Goal: Transaction & Acquisition: Purchase product/service

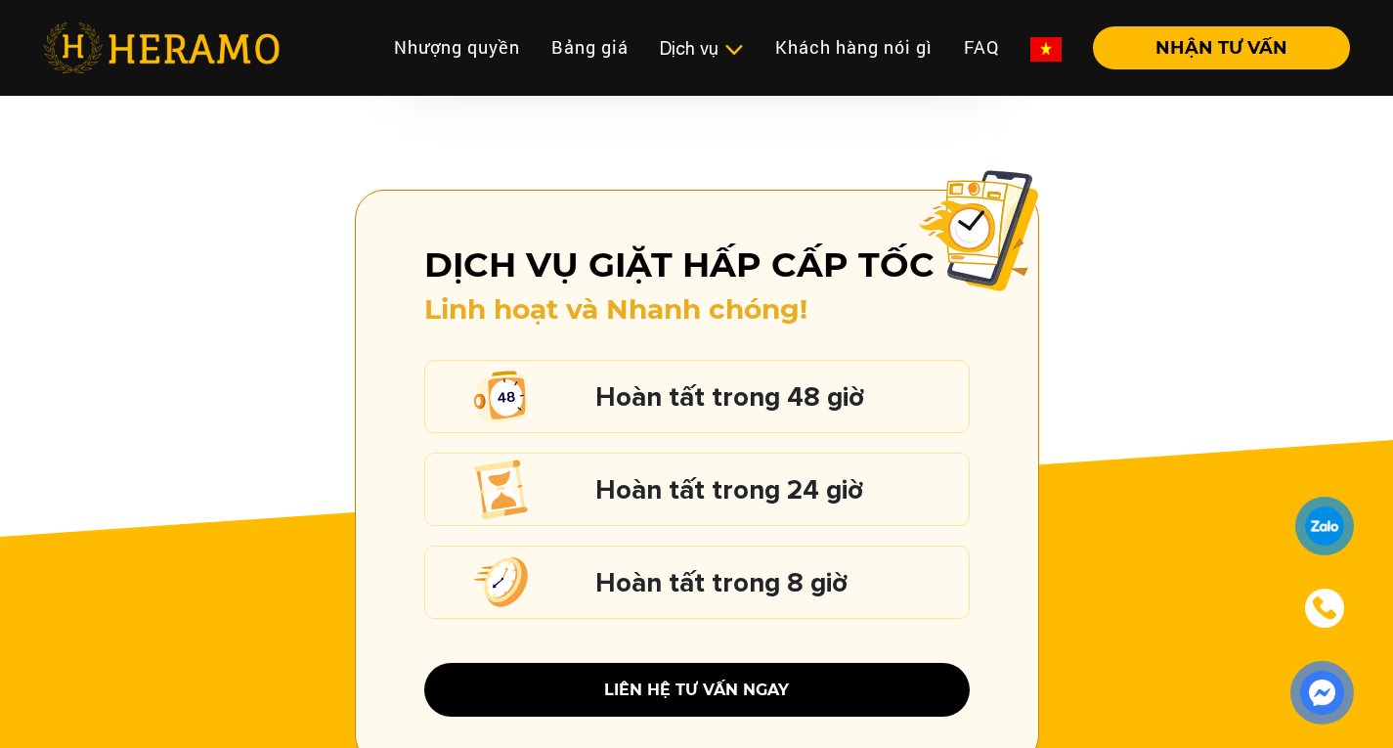
scroll to position [2629, 0]
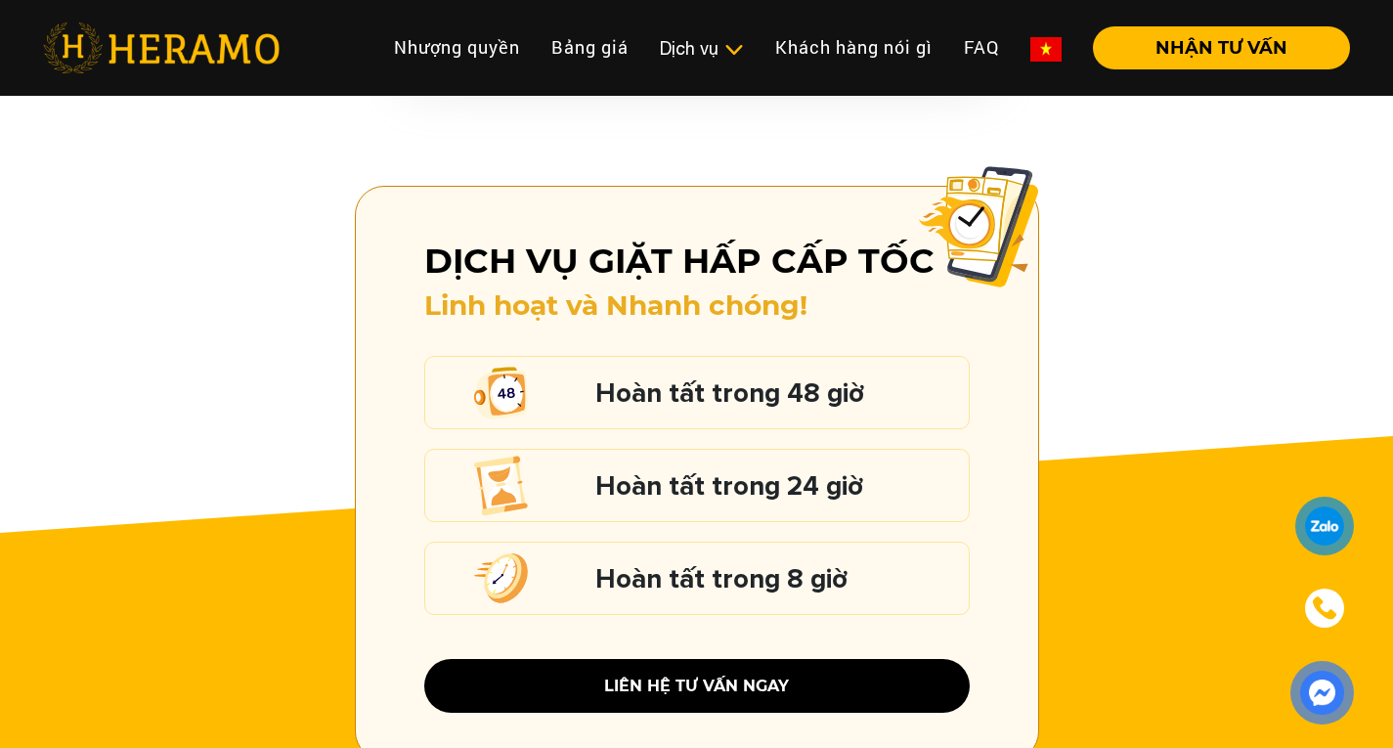
click at [565, 571] on div at bounding box center [534, 577] width 121 height 71
click at [629, 566] on h5 "Hoàn tất trong 8 giờ" at bounding box center [777, 578] width 364 height 25
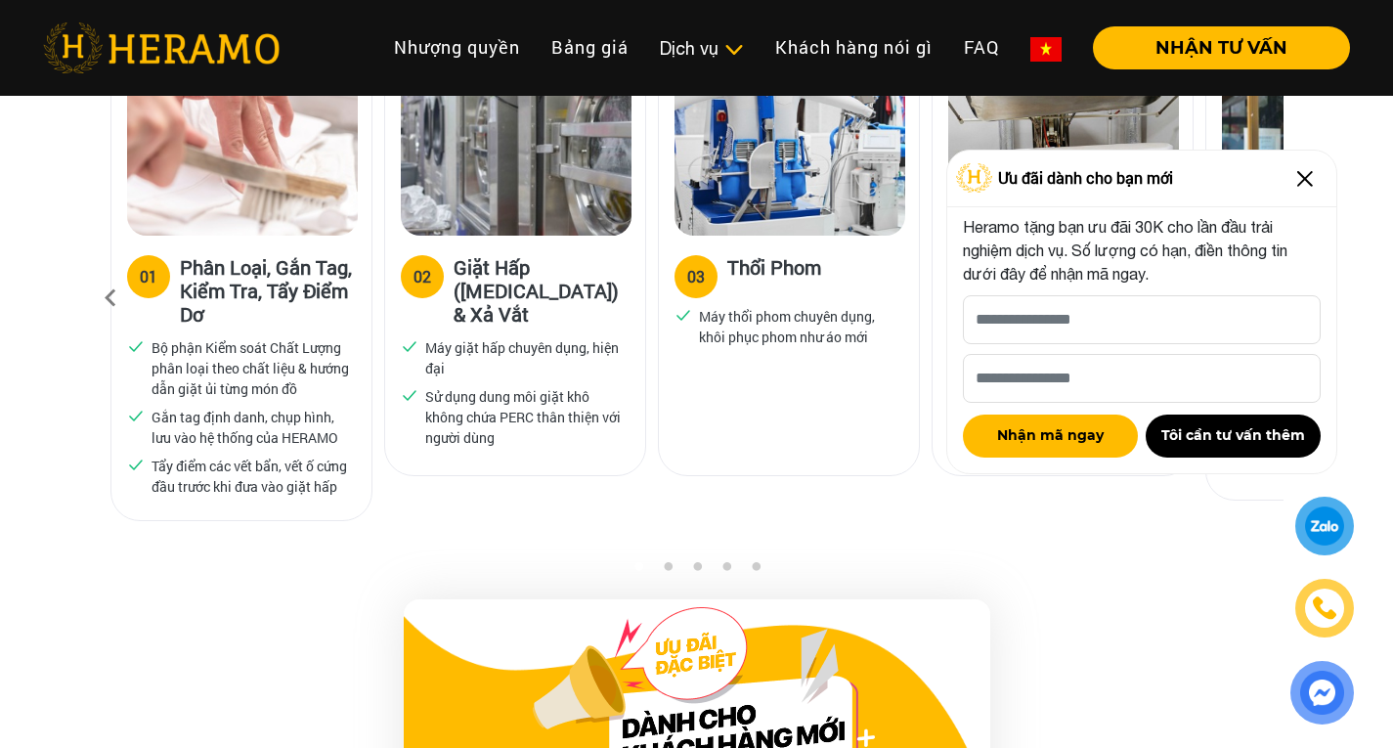
scroll to position [1347, 0]
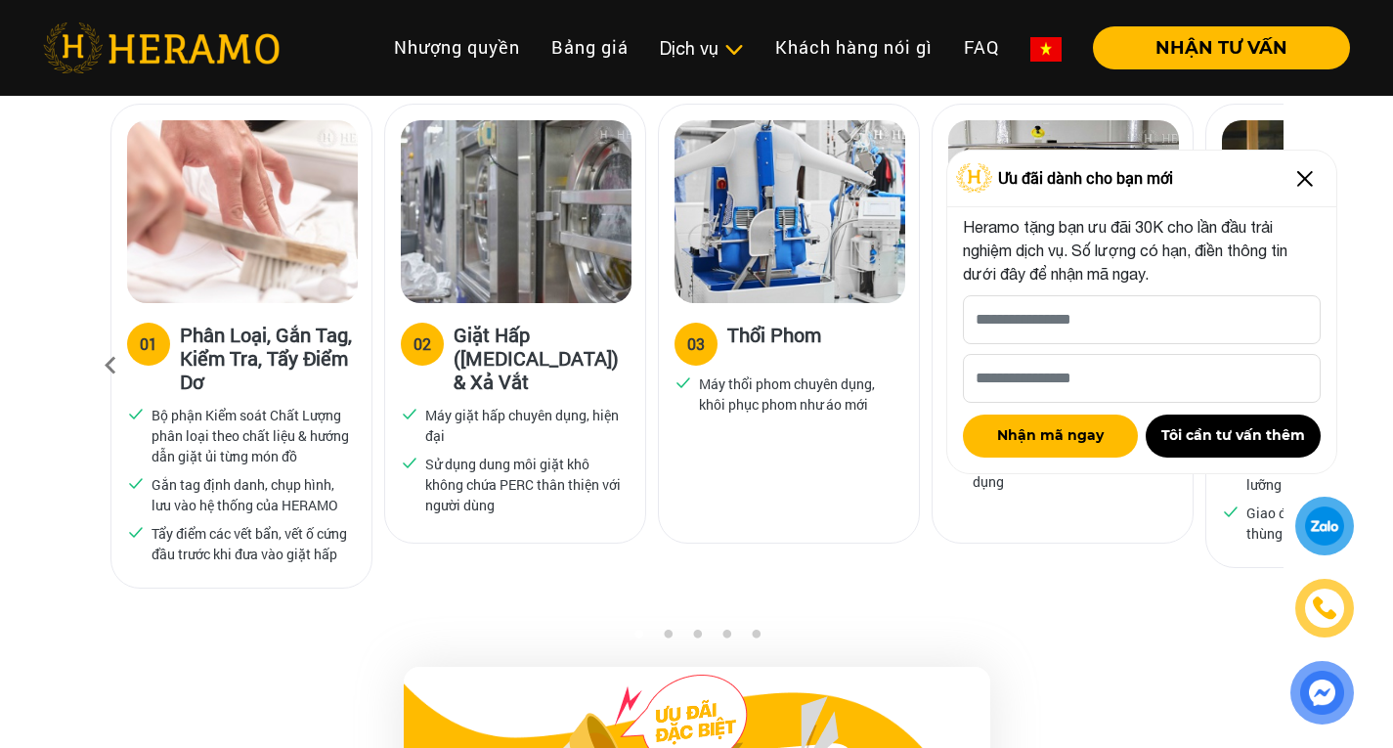
click at [1312, 169] on img at bounding box center [1304, 178] width 31 height 31
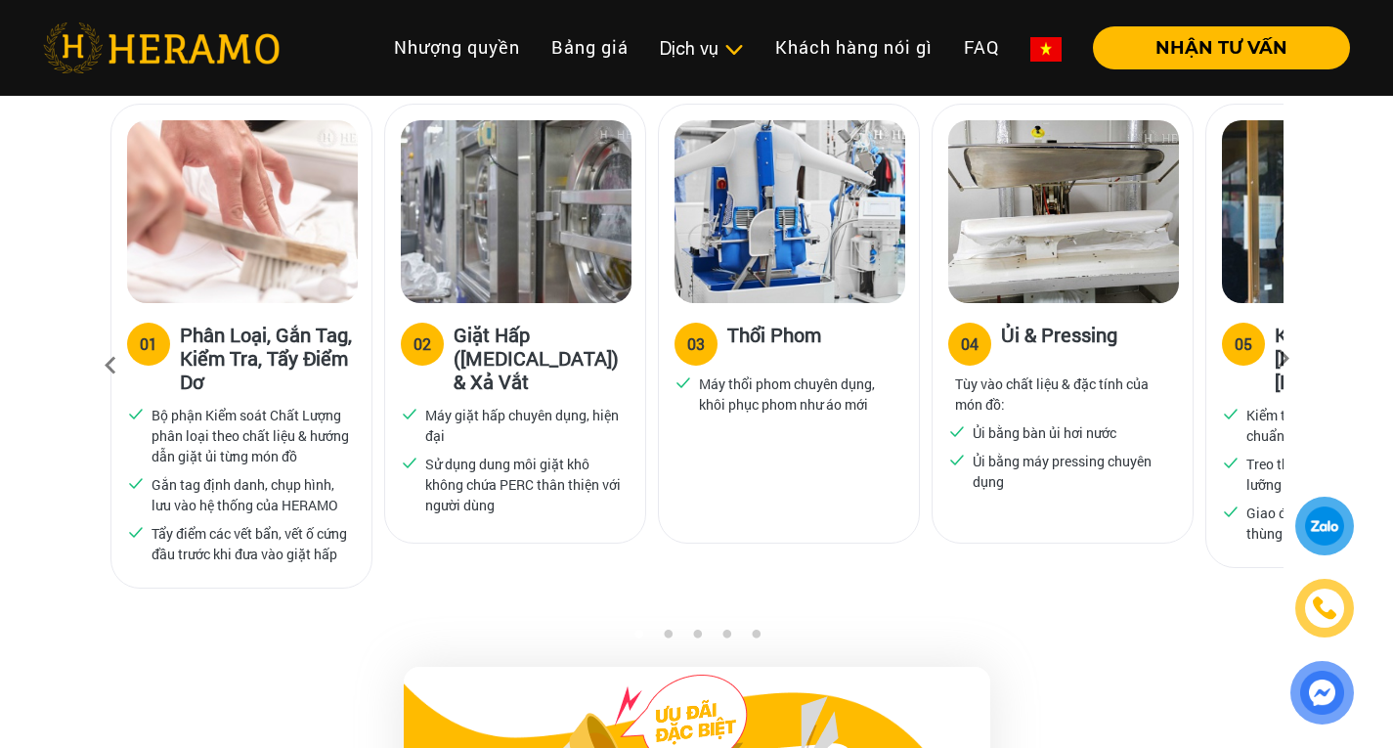
click at [1291, 359] on icon at bounding box center [1283, 365] width 35 height 13
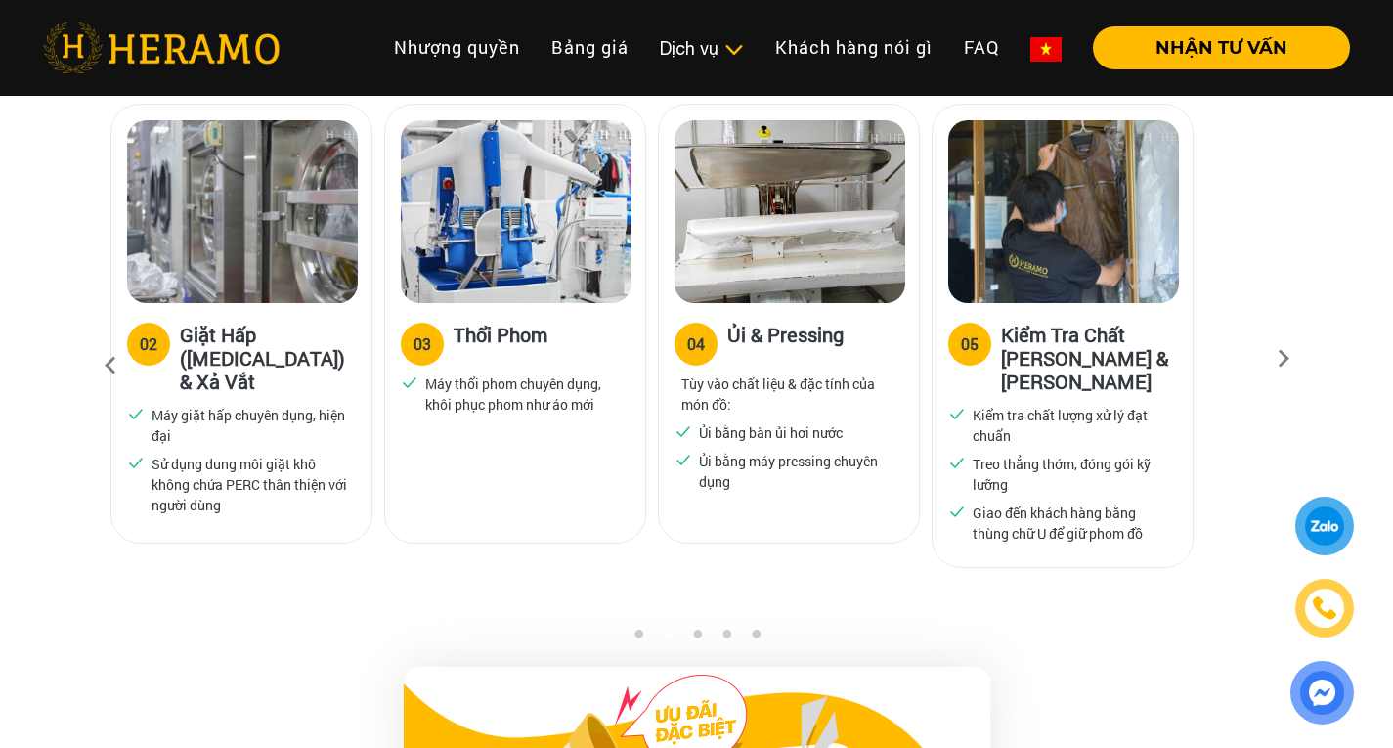
click at [1291, 359] on icon at bounding box center [1283, 365] width 35 height 13
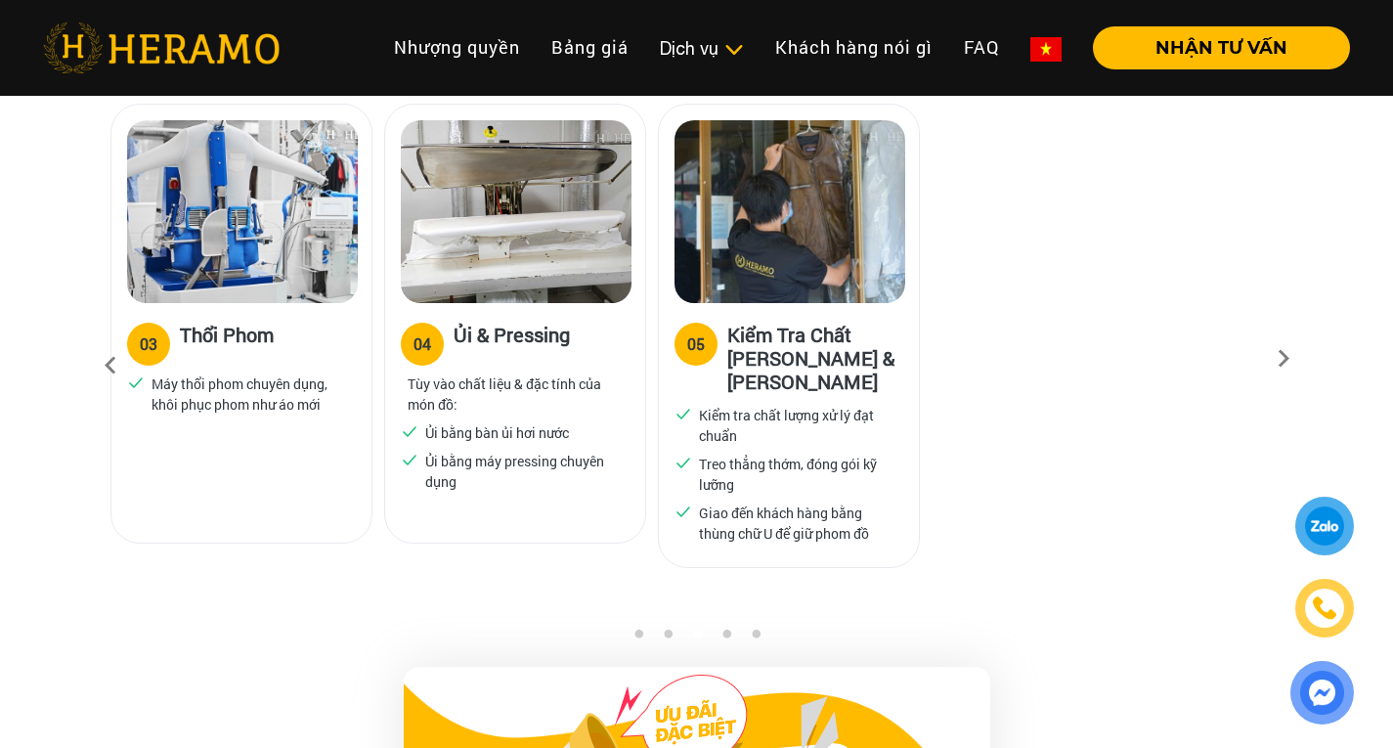
click at [1291, 359] on icon at bounding box center [1283, 365] width 35 height 13
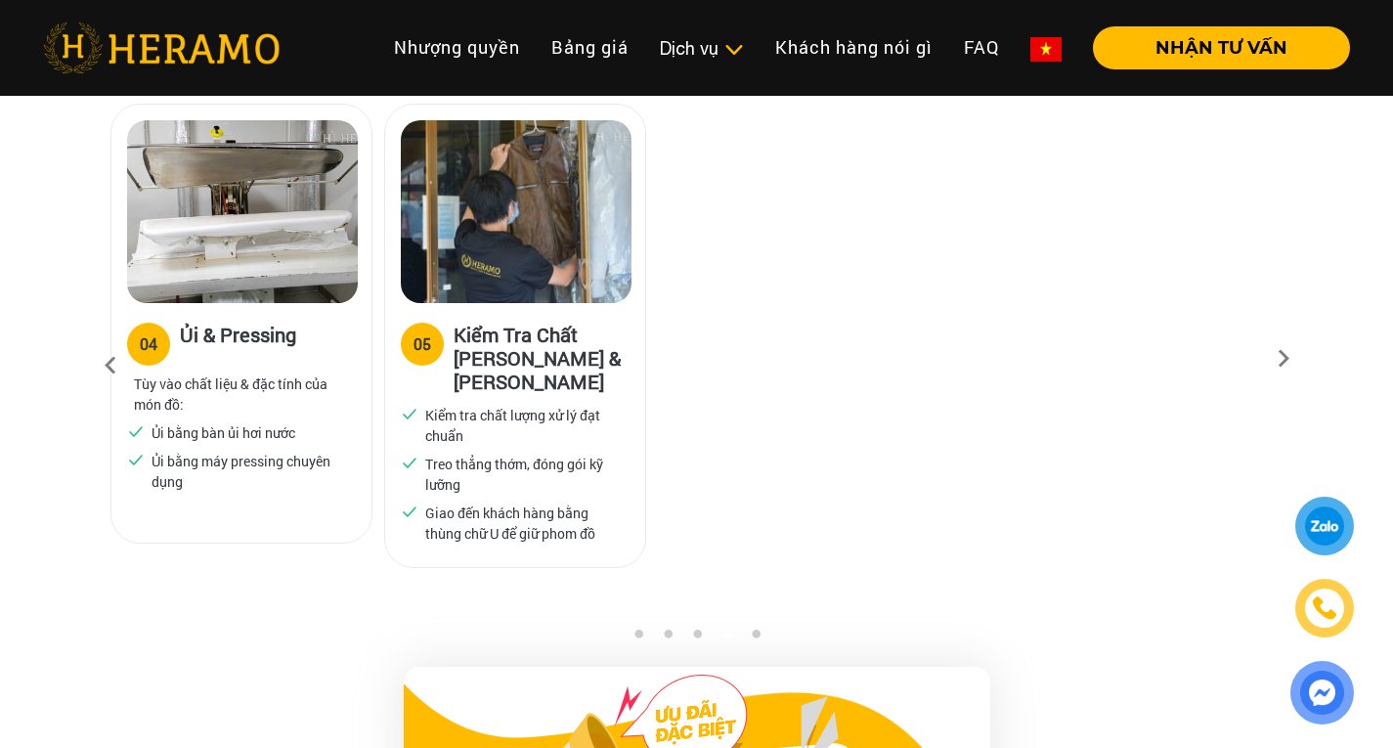
click at [1291, 359] on icon at bounding box center [1283, 365] width 35 height 13
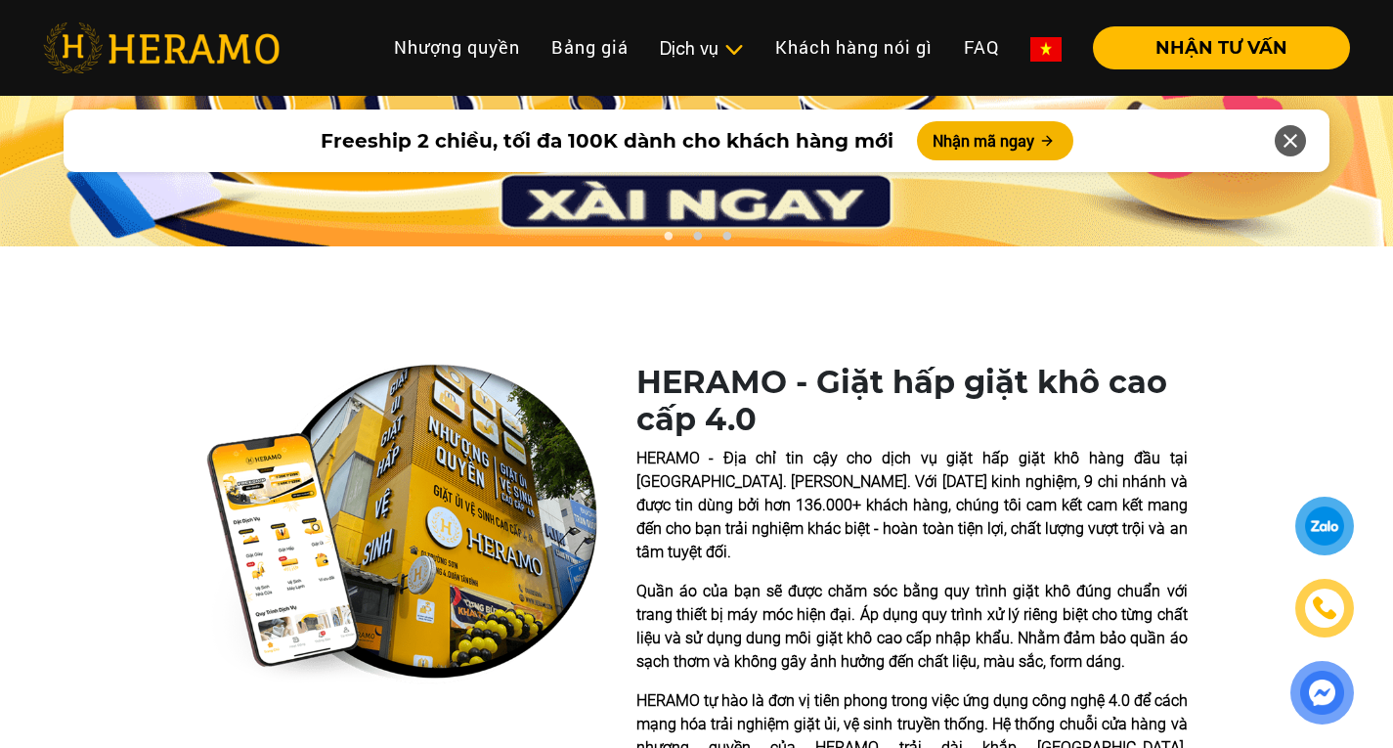
scroll to position [0, 0]
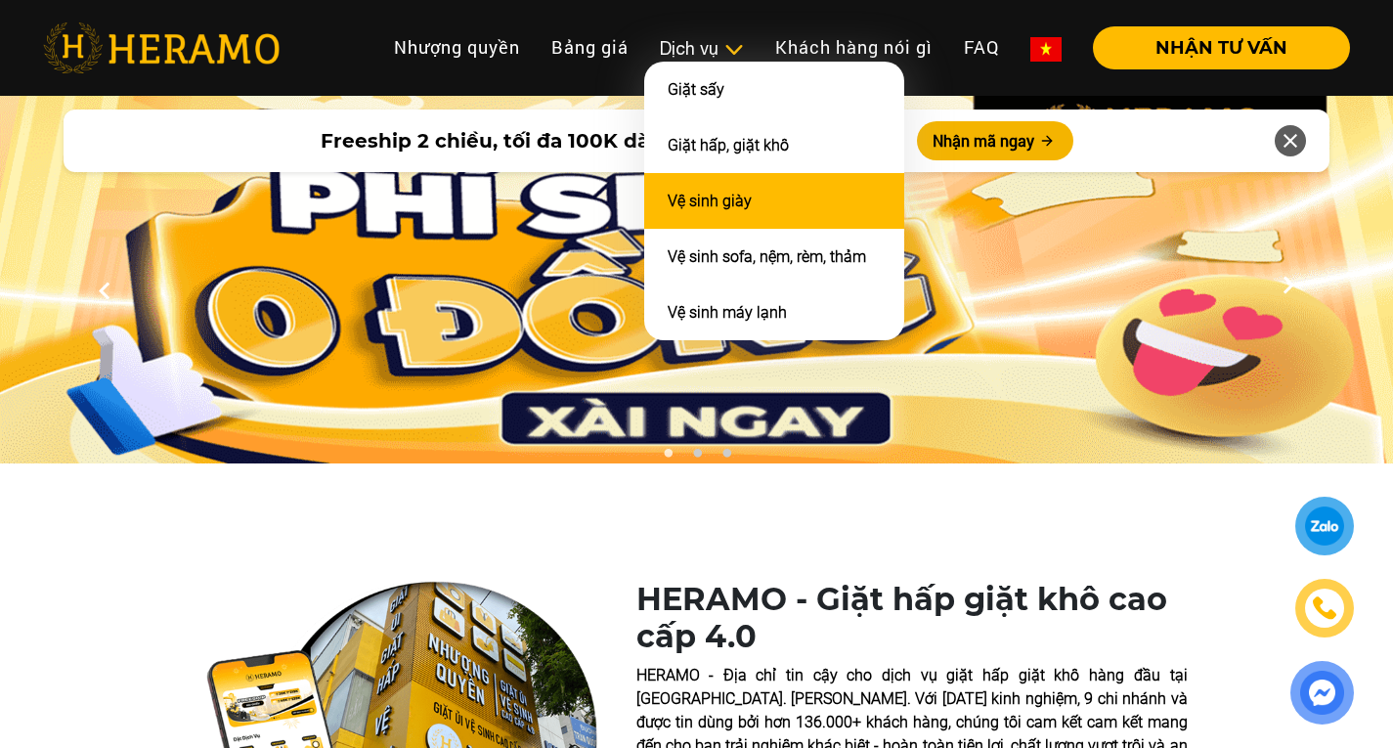
click at [733, 196] on link "Vệ sinh giày" at bounding box center [710, 201] width 84 height 19
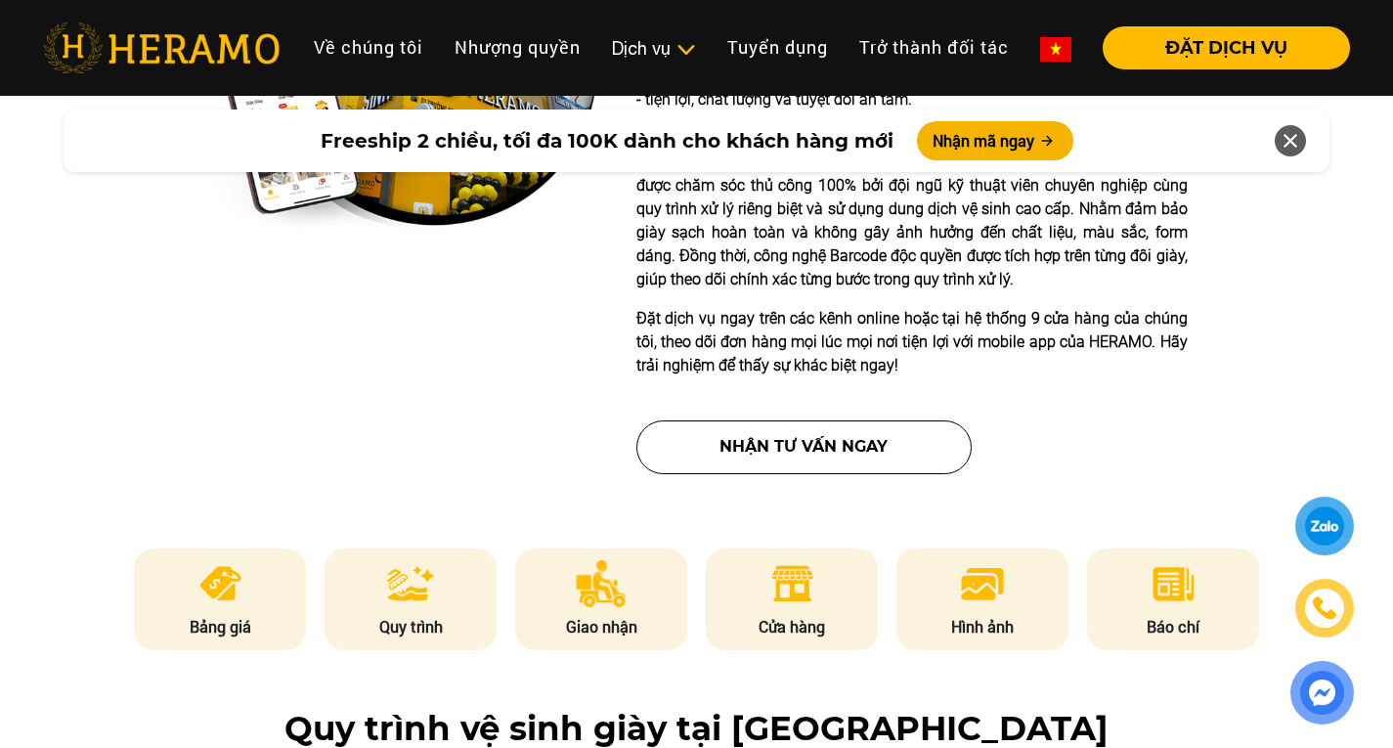
scroll to position [627, 0]
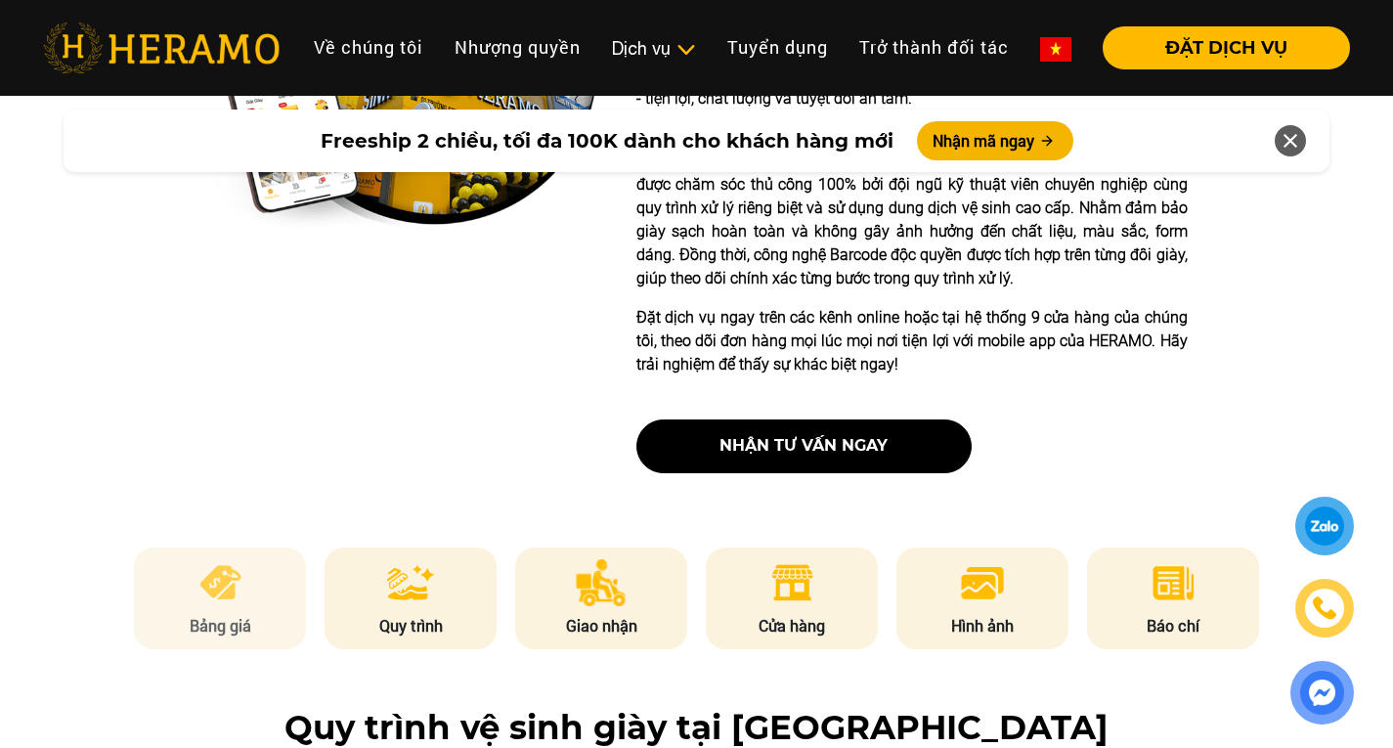
click at [283, 581] on li "Bảng giá" at bounding box center [220, 598] width 172 height 102
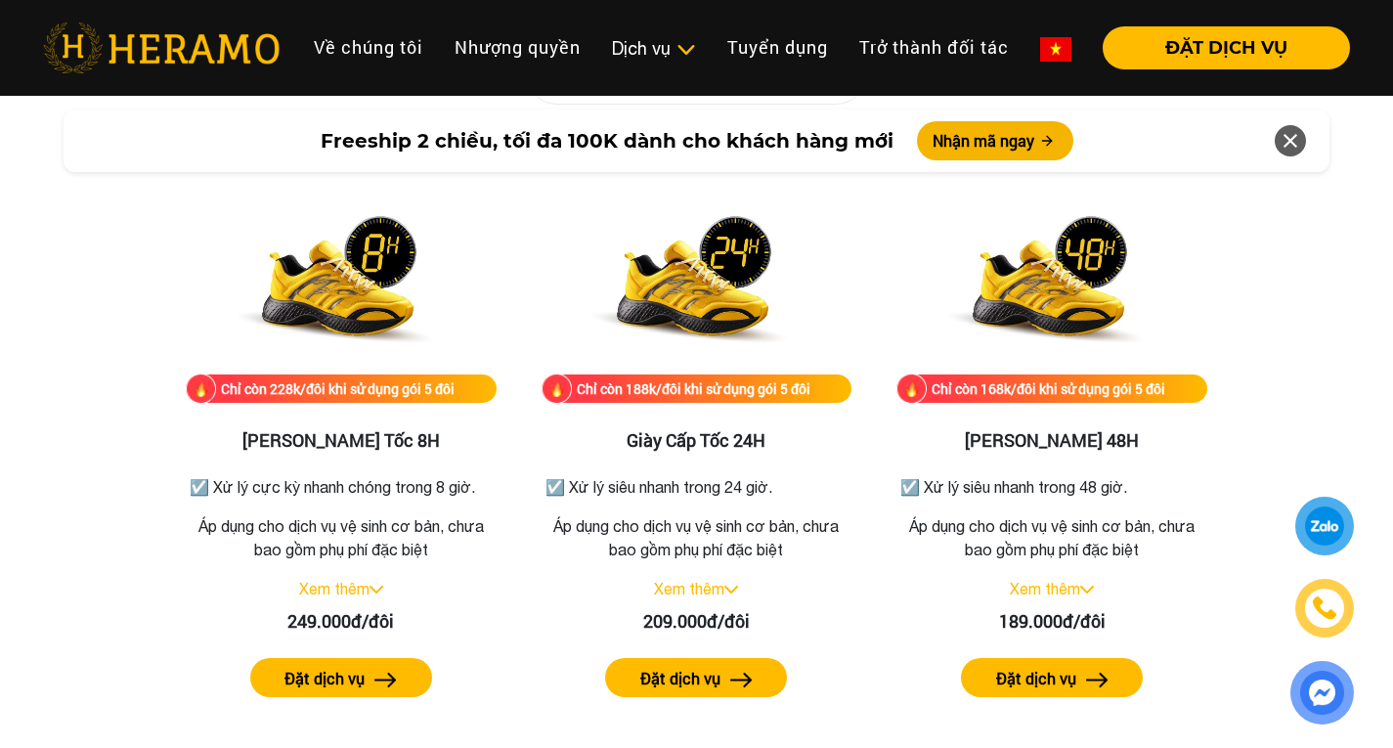
scroll to position [3355, 0]
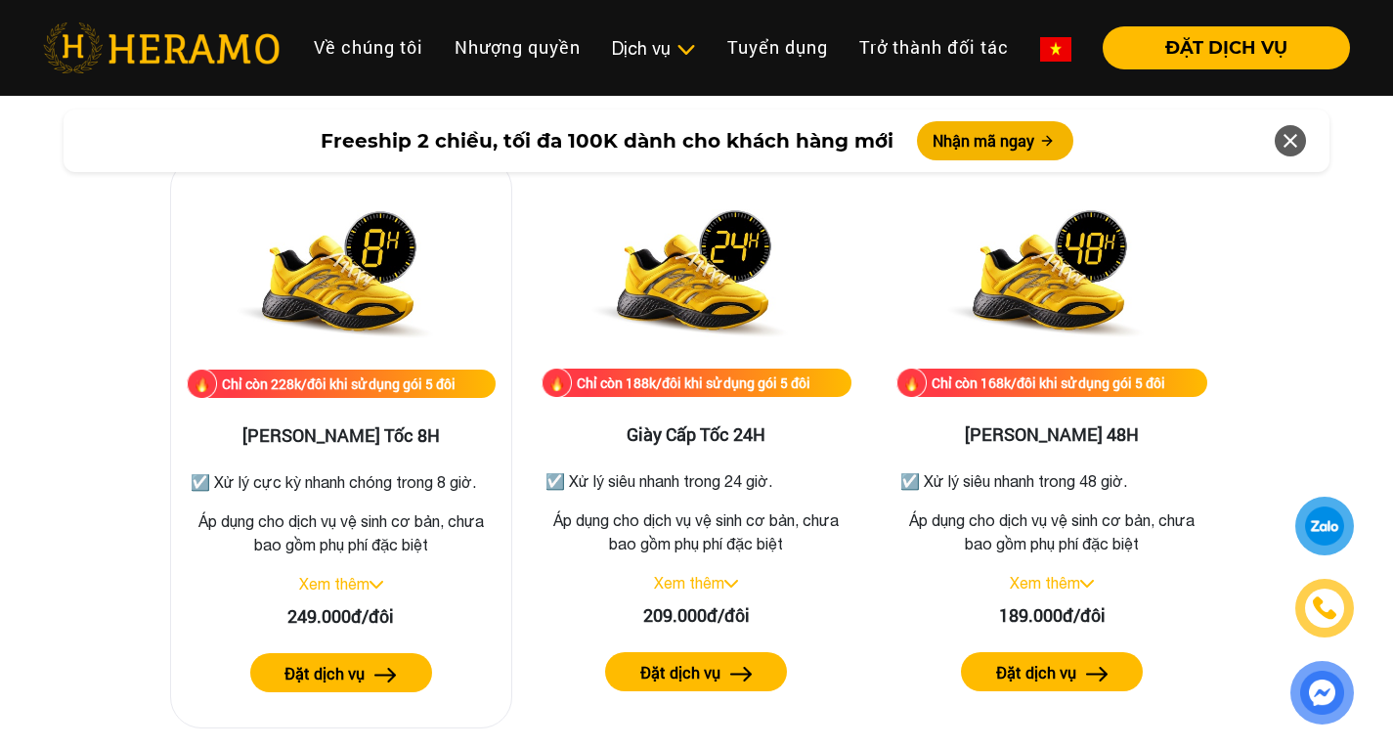
click at [373, 581] on img at bounding box center [376, 585] width 14 height 8
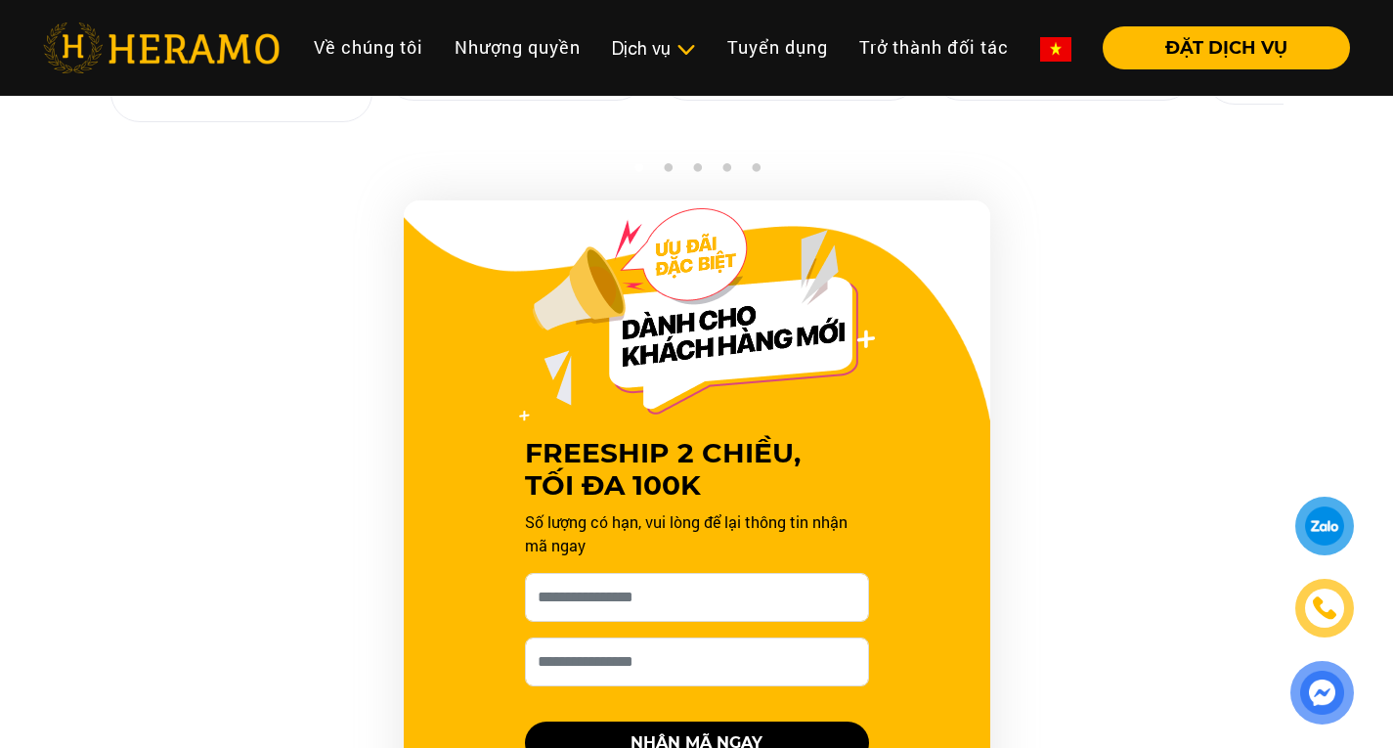
scroll to position [1750, 0]
